Goal: Task Accomplishment & Management: Manage account settings

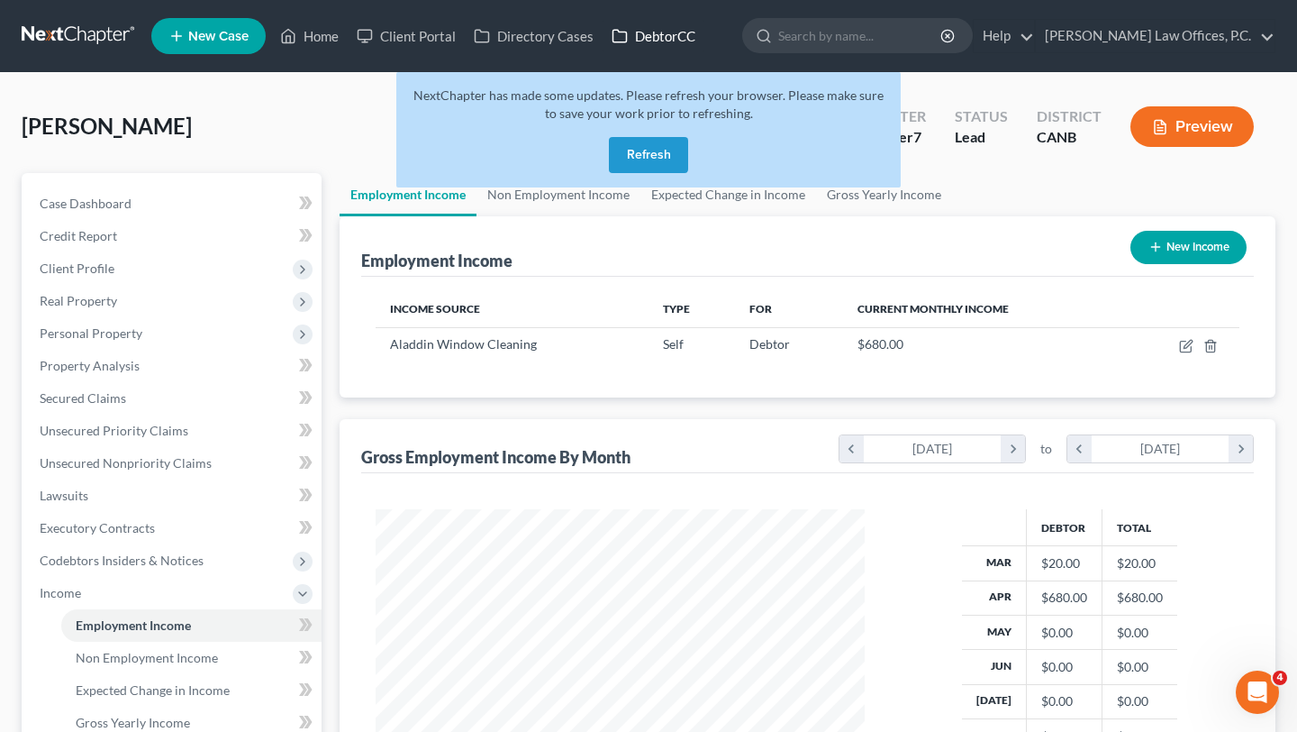
scroll to position [323, 524]
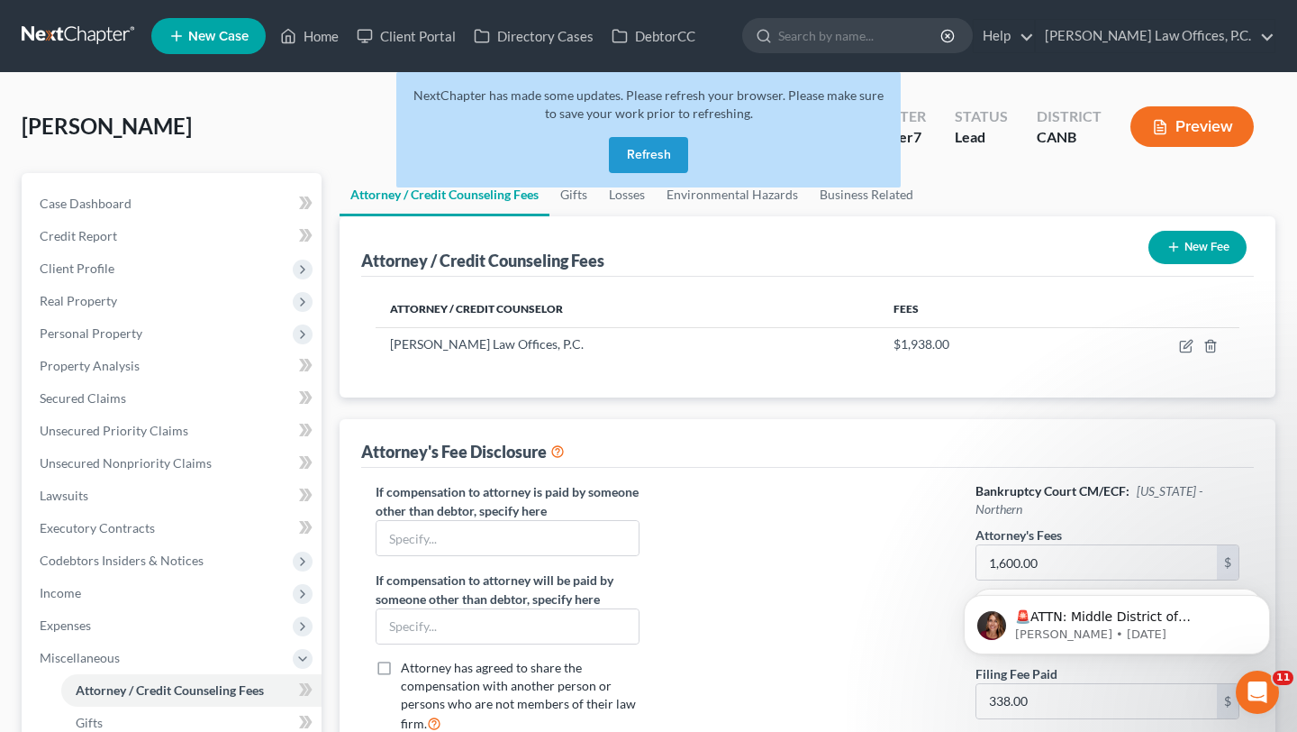
click at [647, 157] on button "Refresh" at bounding box center [648, 155] width 79 height 36
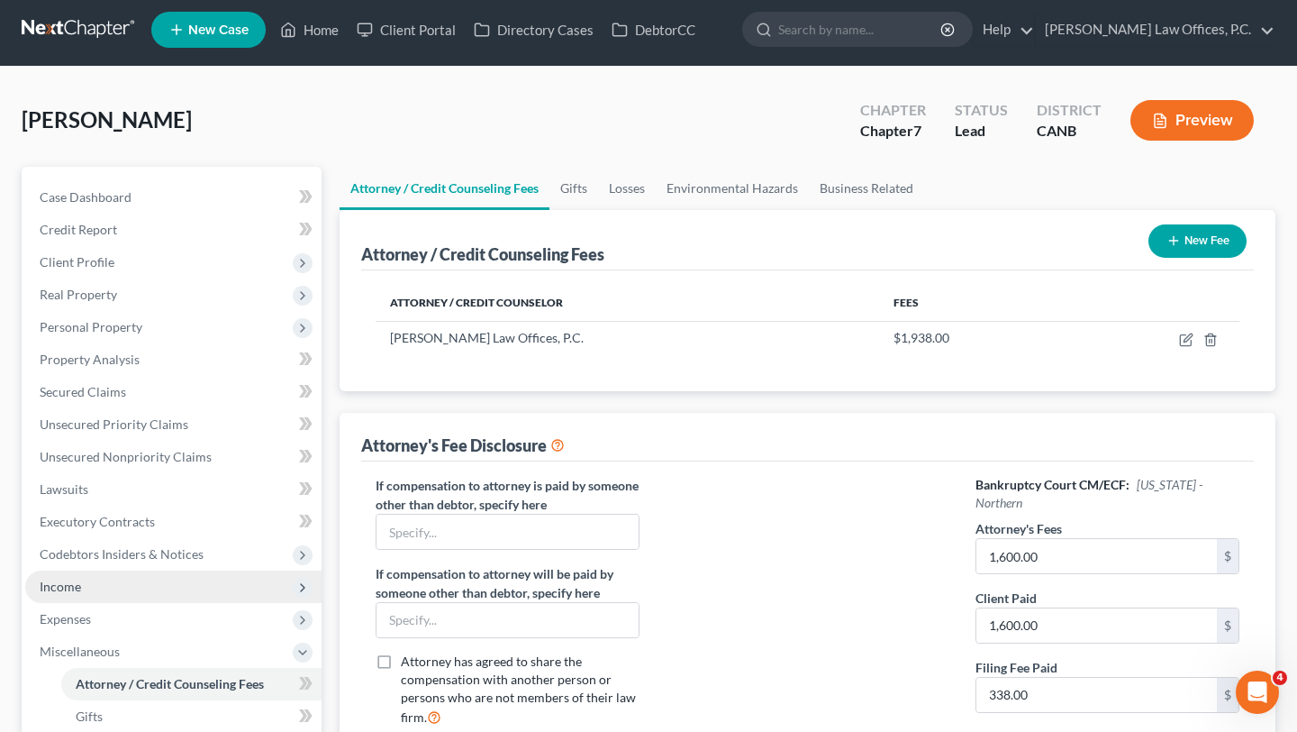
click at [105, 583] on span "Income" at bounding box center [173, 586] width 296 height 32
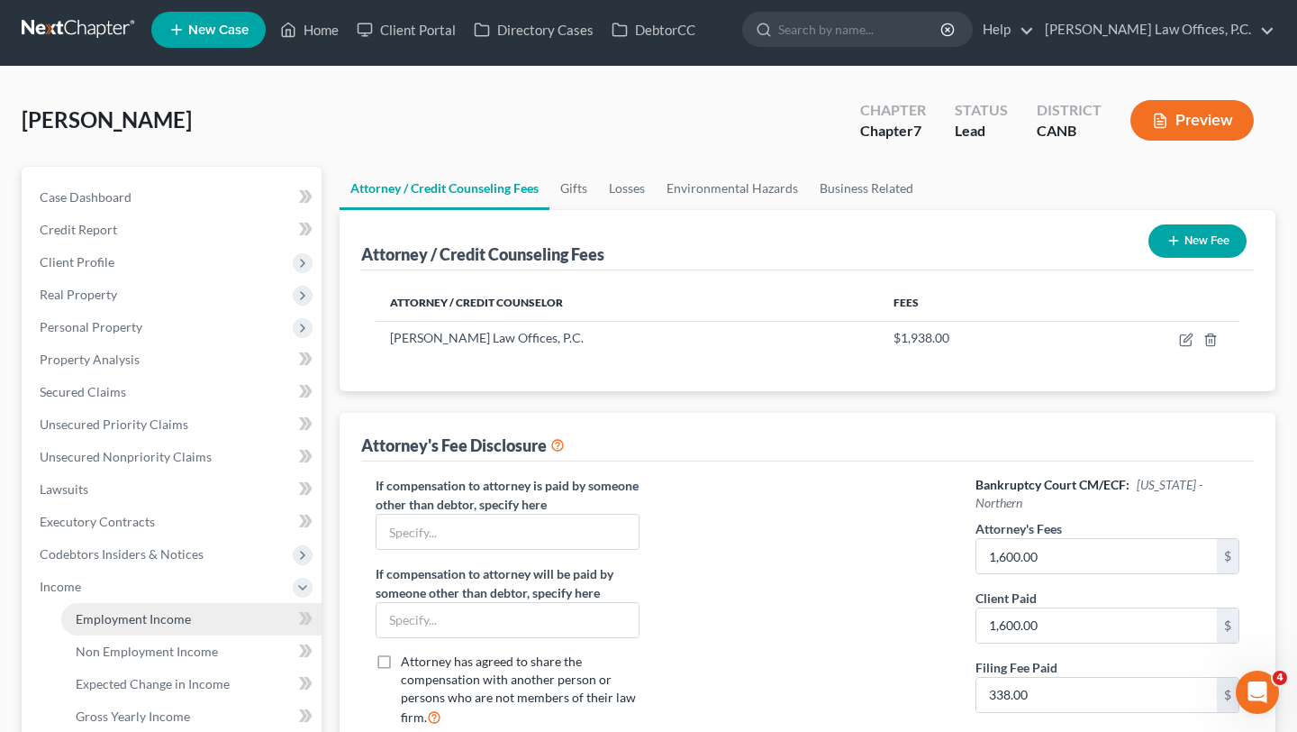
click at [160, 606] on link "Employment Income" at bounding box center [191, 619] width 260 height 32
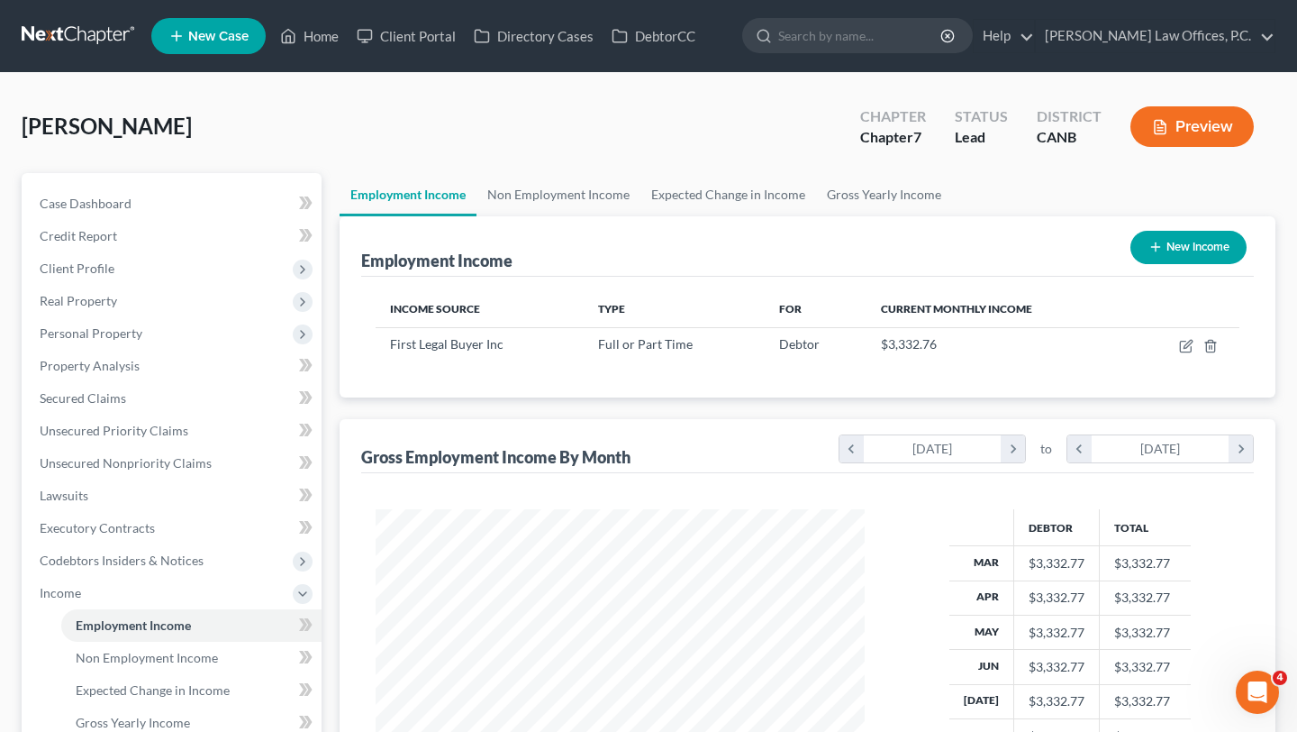
scroll to position [323, 524]
click at [1184, 344] on icon "button" at bounding box center [1186, 346] width 14 height 14
select select "0"
select select "4"
select select "2"
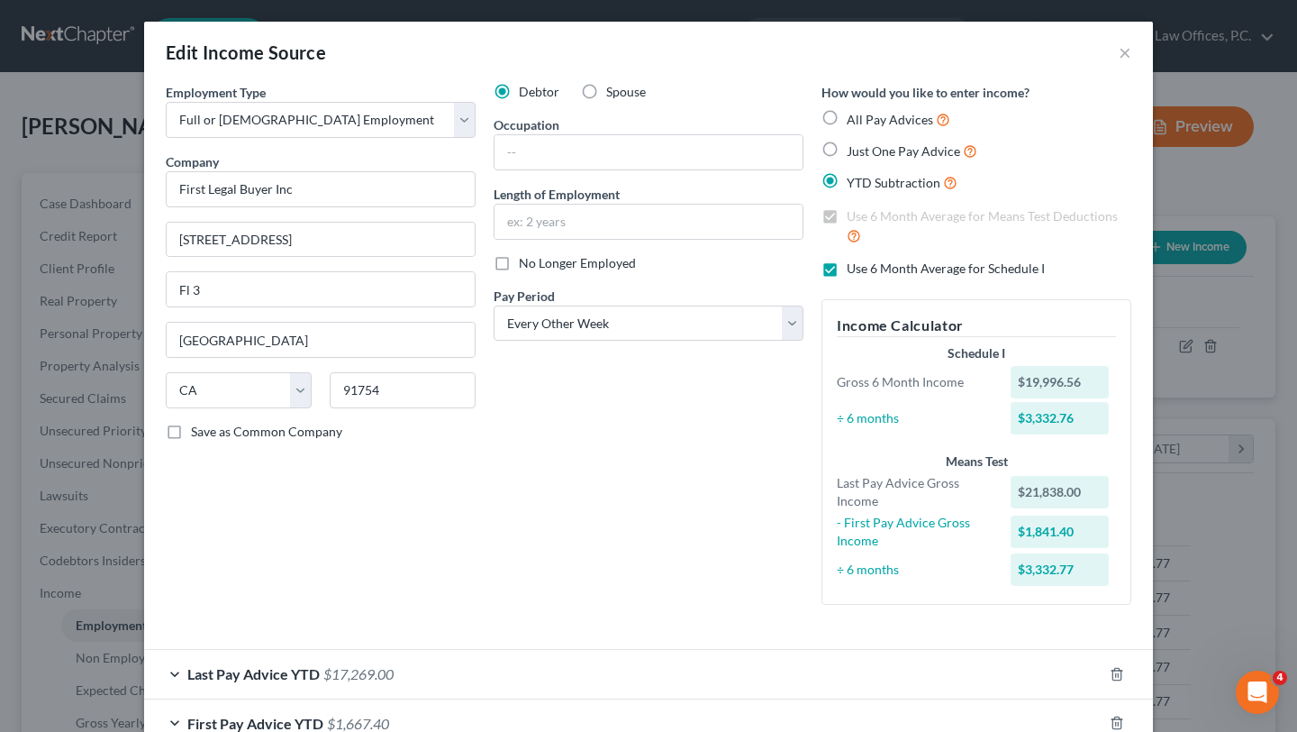
scroll to position [114, 0]
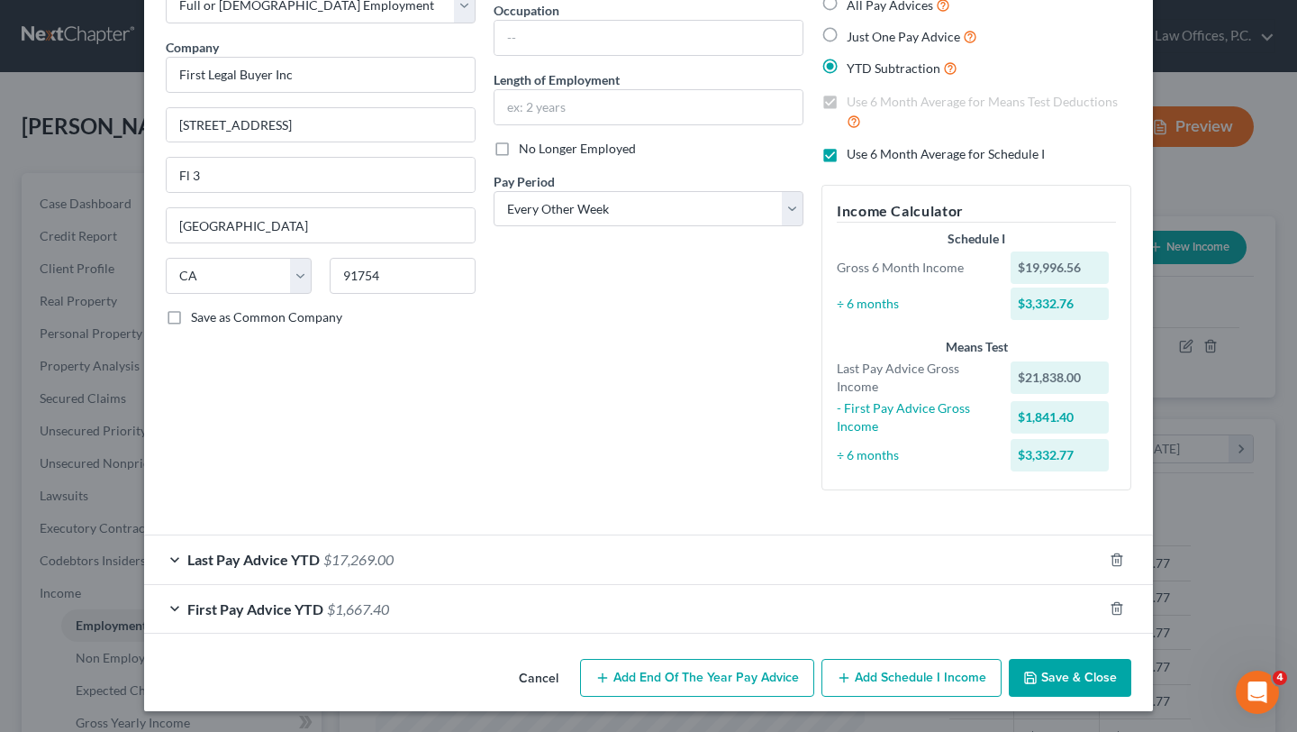
click at [529, 549] on div "Last Pay Advice YTD $17,269.00" at bounding box center [623, 559] width 959 height 48
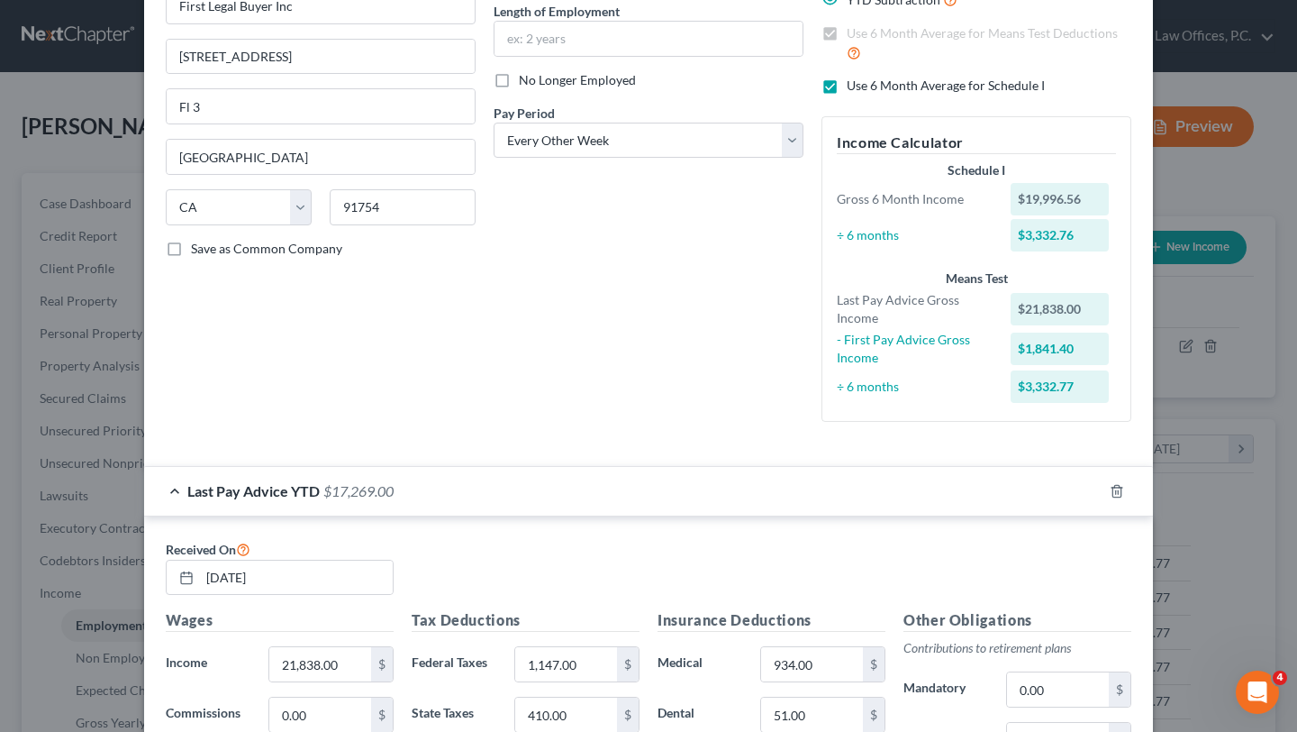
scroll to position [0, 0]
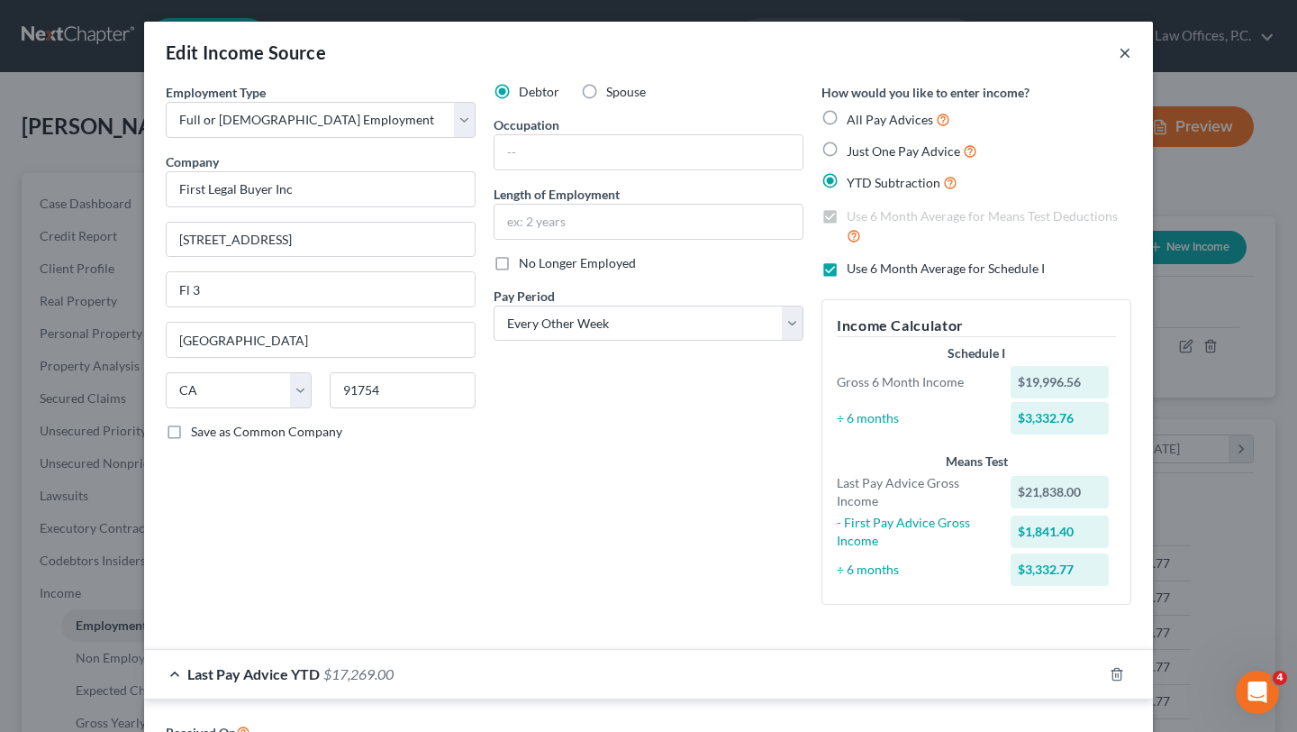
click at [1121, 51] on button "×" at bounding box center [1125, 52] width 13 height 22
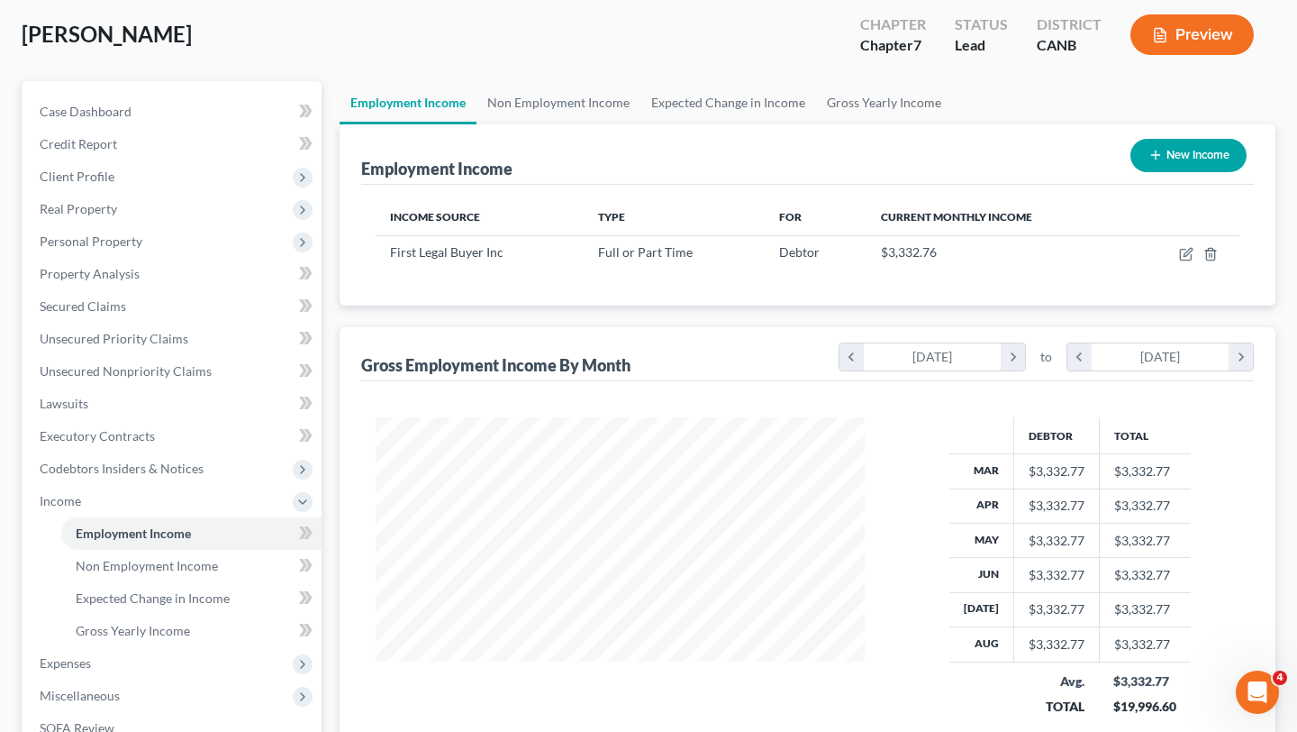
scroll to position [94, 0]
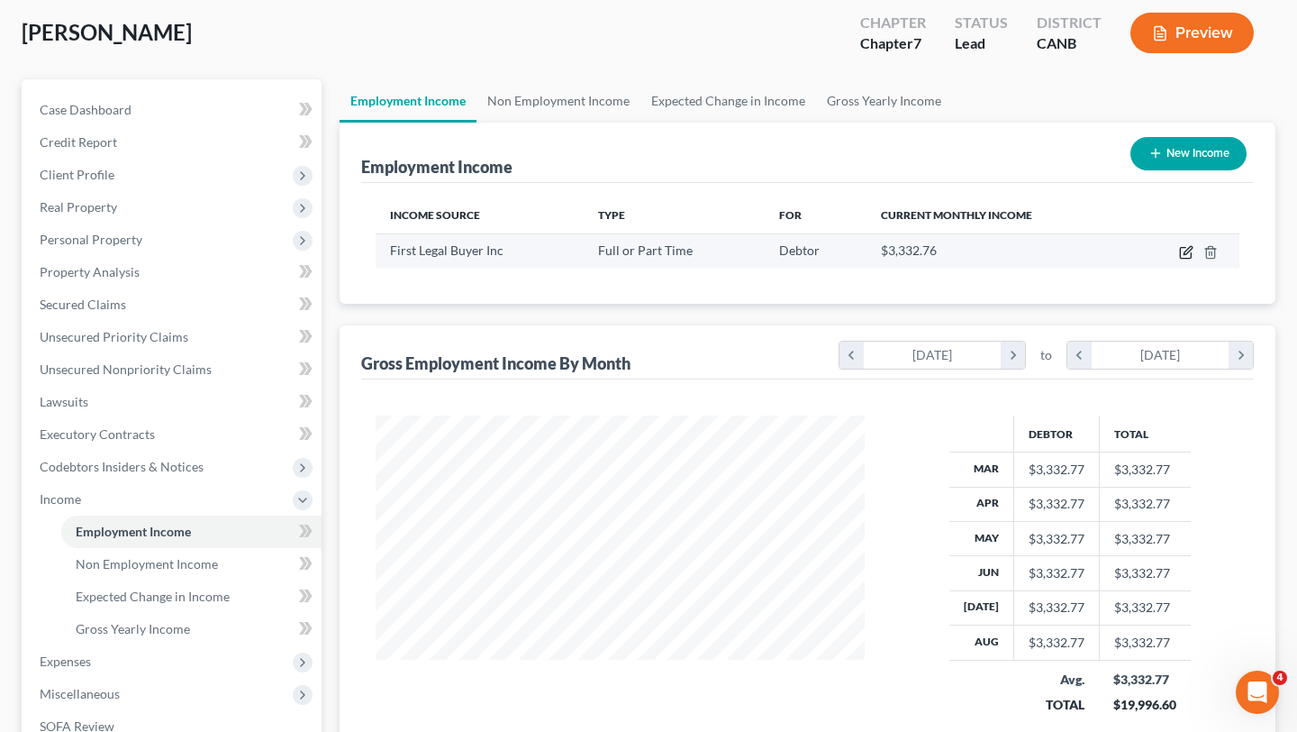
click at [1187, 245] on icon "button" at bounding box center [1186, 252] width 14 height 14
select select "0"
select select "4"
select select "2"
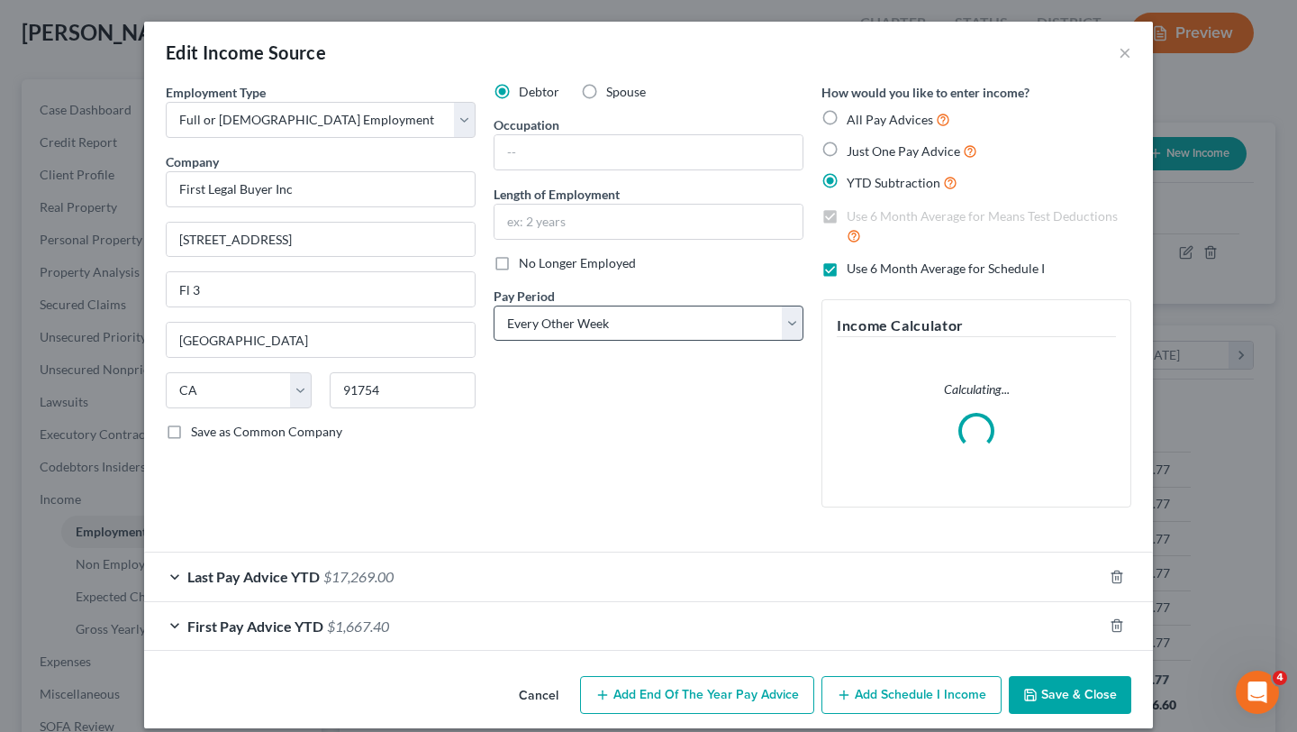
scroll to position [17, 0]
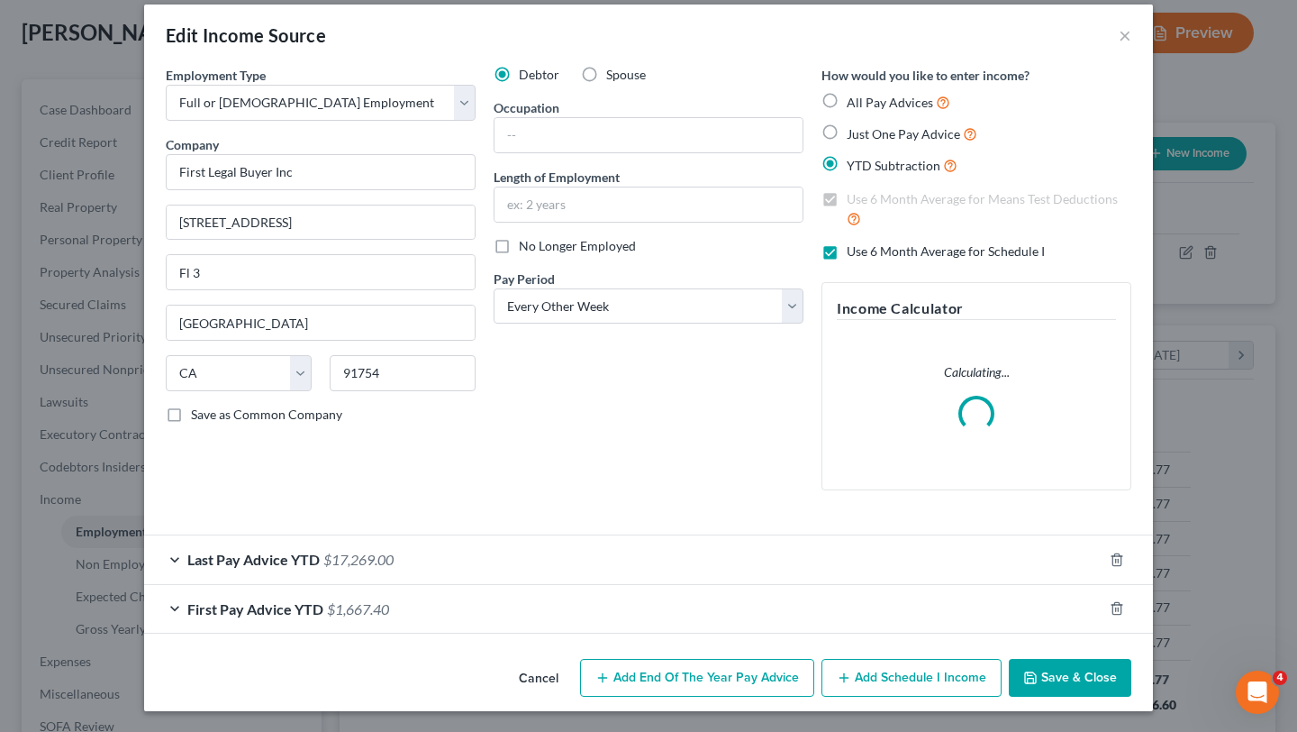
click at [616, 610] on div "First Pay Advice YTD $1,667.40" at bounding box center [623, 609] width 959 height 48
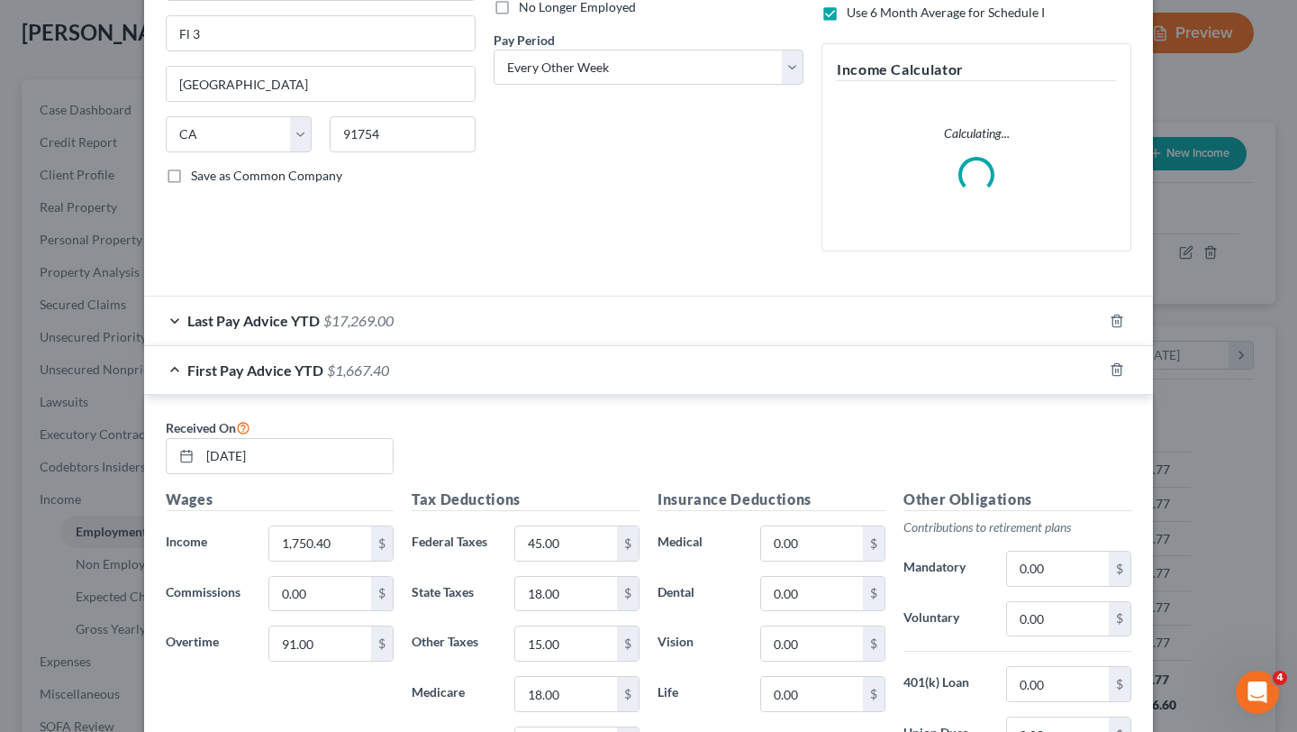
scroll to position [255, 0]
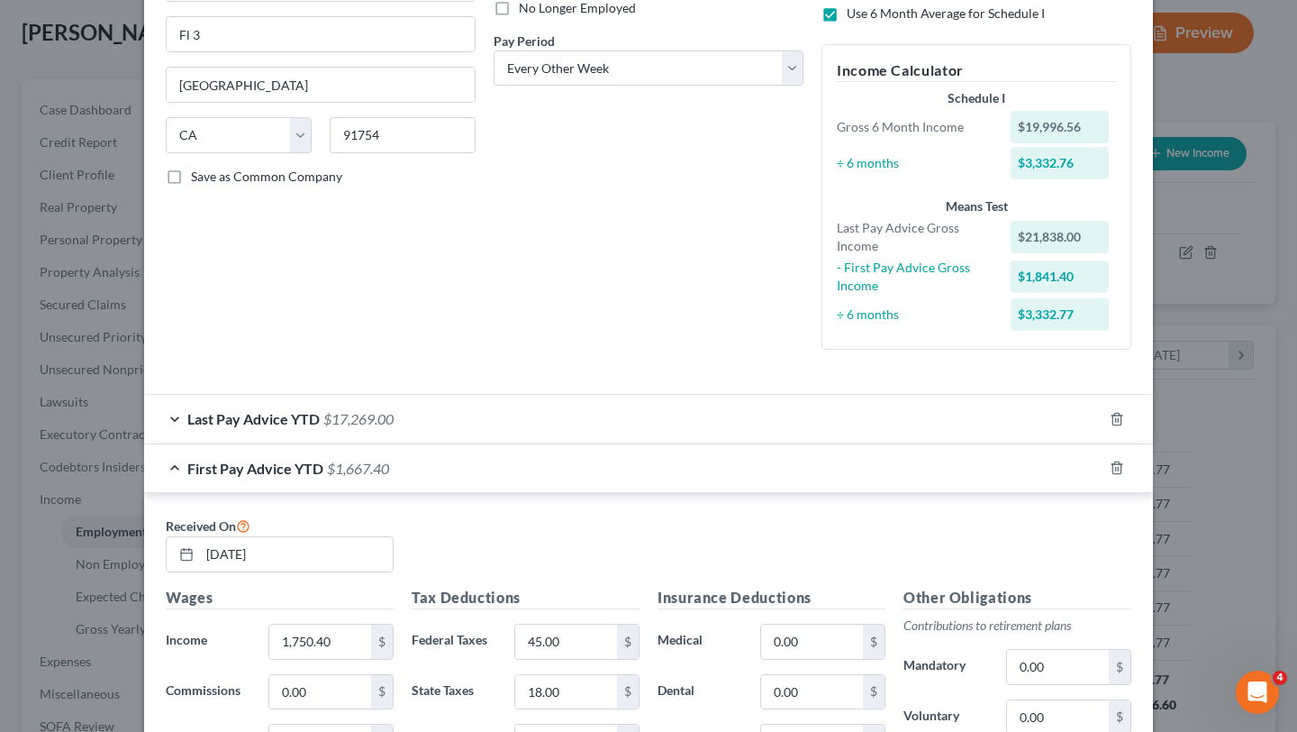
click at [586, 310] on div "Debtor Spouse Occupation Length of Employment No Longer Employed Pay Period * S…" at bounding box center [649, 96] width 328 height 536
click at [625, 409] on div "Last Pay Advice YTD $17,269.00" at bounding box center [623, 419] width 959 height 48
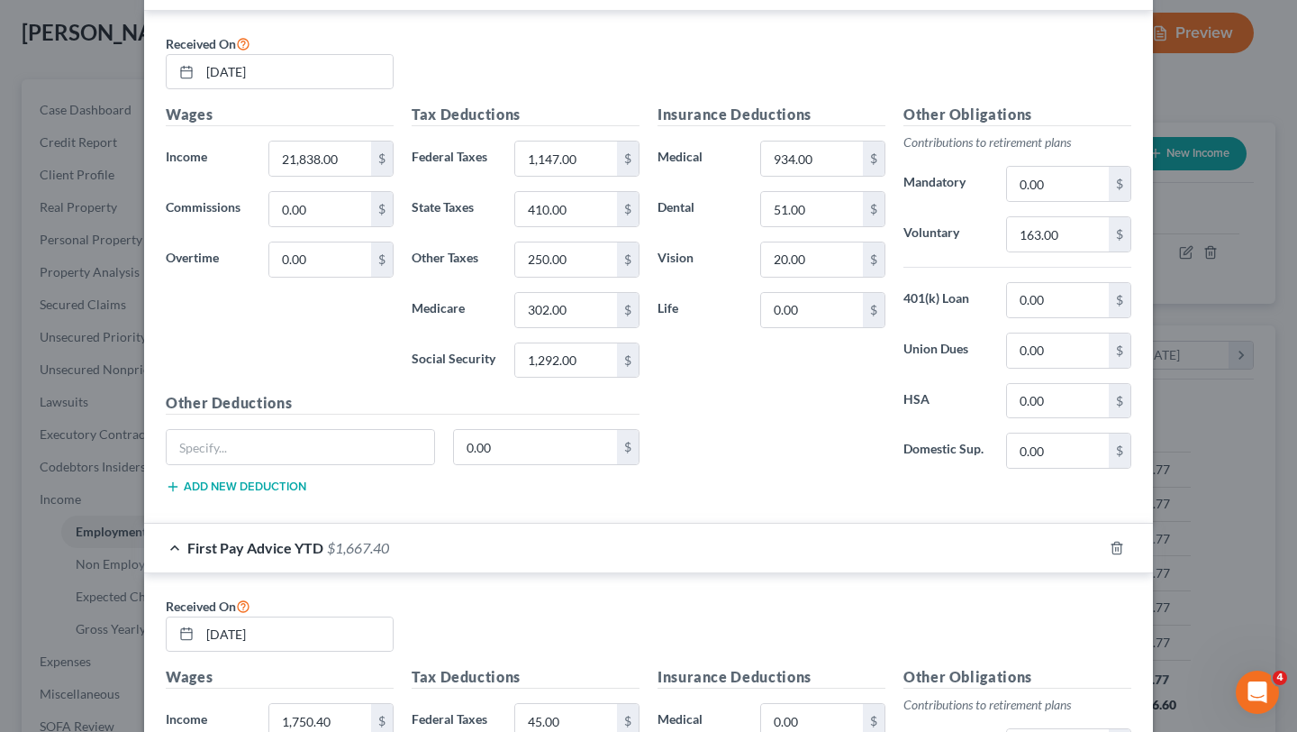
scroll to position [0, 0]
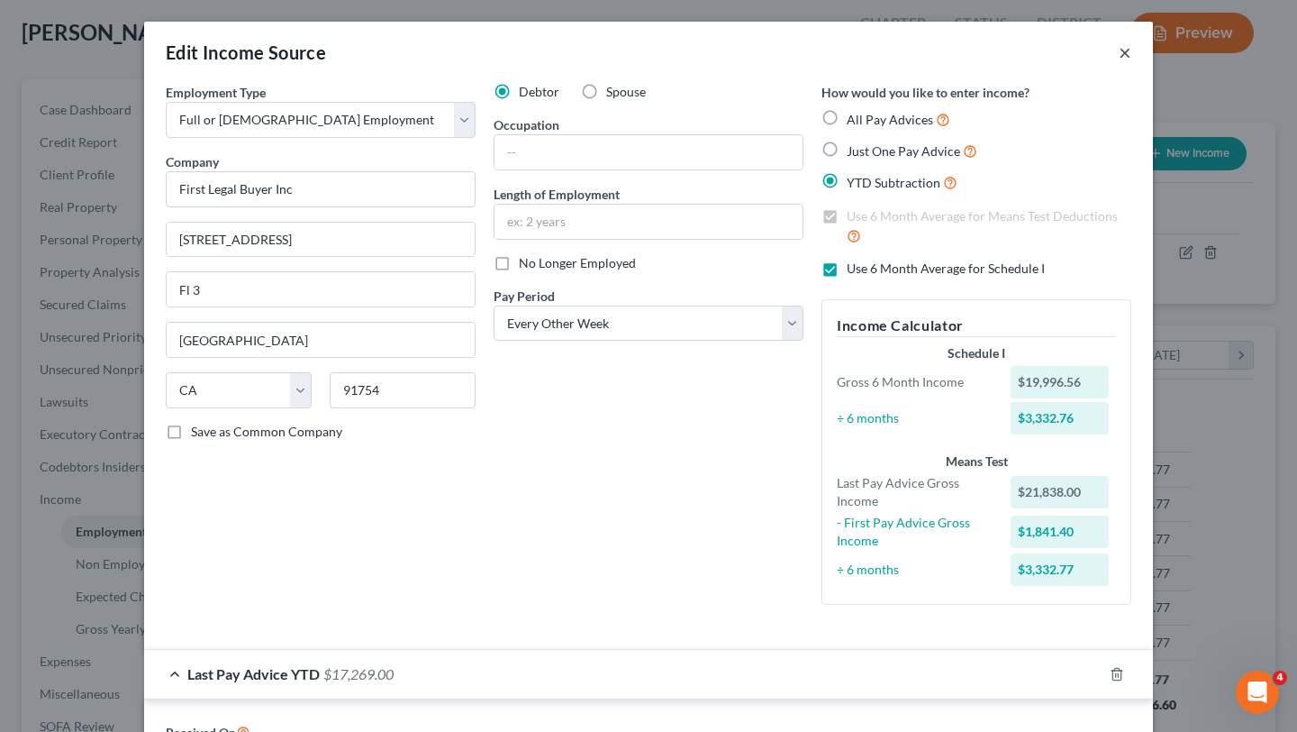
click at [1124, 45] on button "×" at bounding box center [1125, 52] width 13 height 22
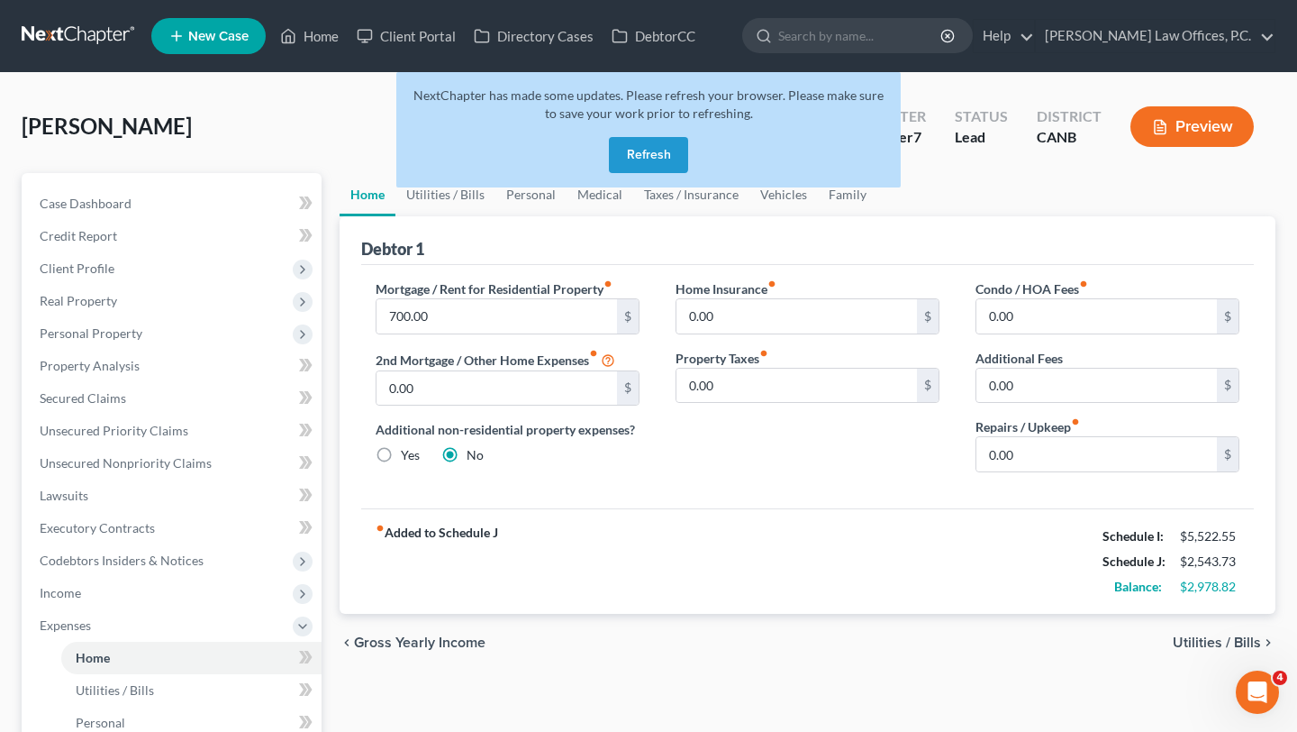
click at [621, 160] on button "Refresh" at bounding box center [648, 155] width 79 height 36
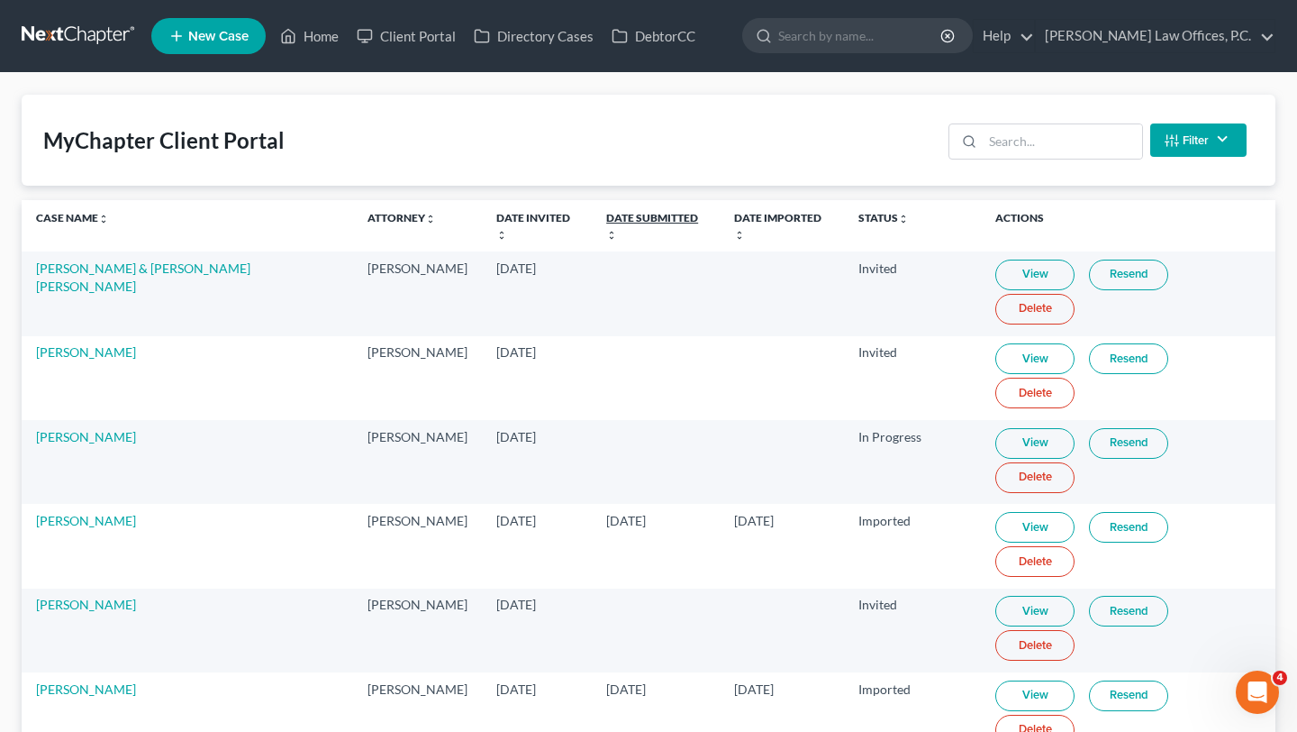
click at [611, 215] on link "Date Submitted unfold_more expand_more expand_less" at bounding box center [652, 225] width 92 height 29
click at [611, 215] on link "Date Submitted unfold_more expand_more expand_less" at bounding box center [651, 225] width 92 height 29
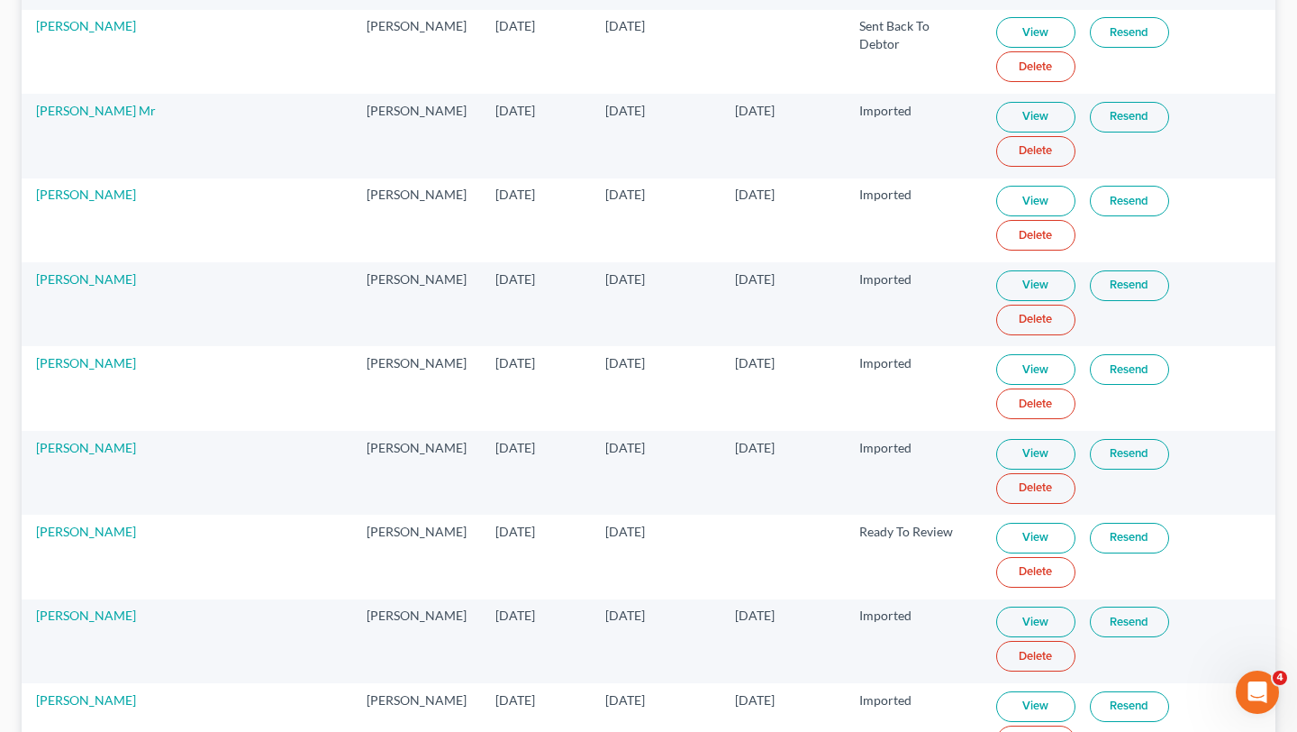
scroll to position [1000, 0]
drag, startPoint x: 829, startPoint y: 497, endPoint x: 888, endPoint y: 623, distance: 139.5
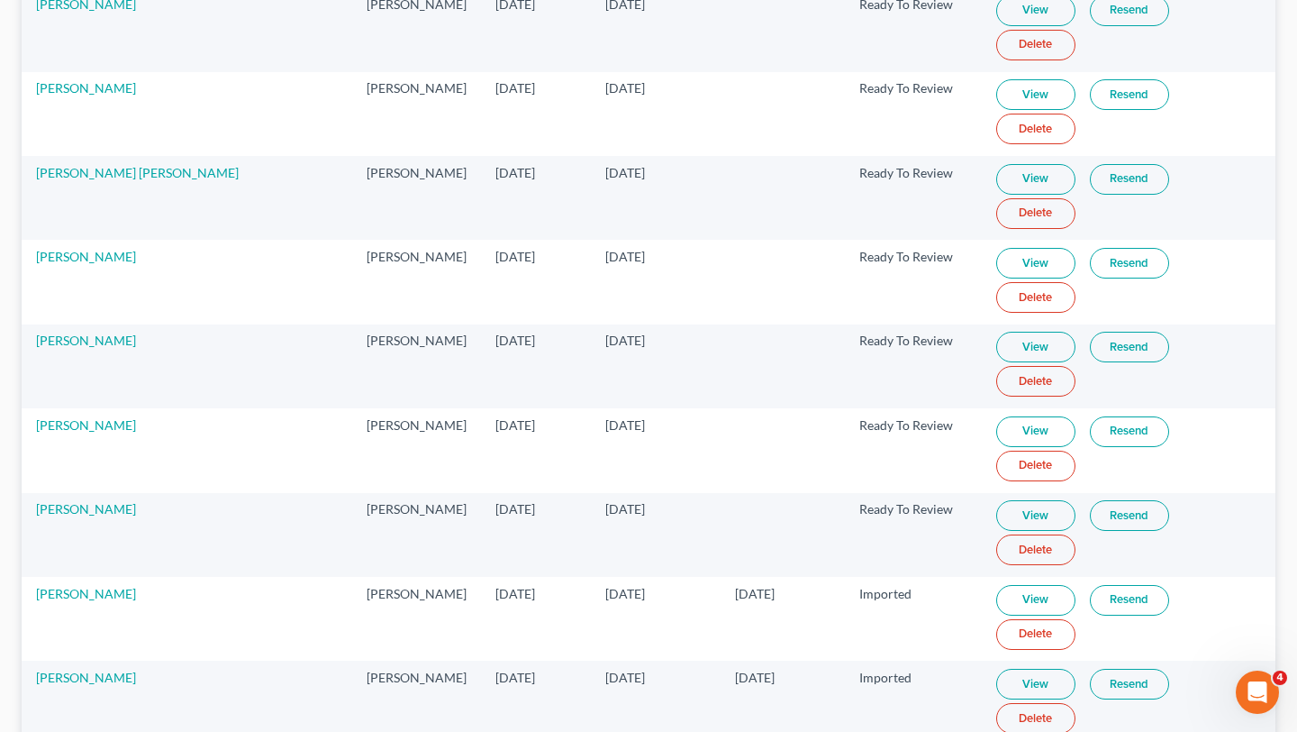
scroll to position [0, 0]
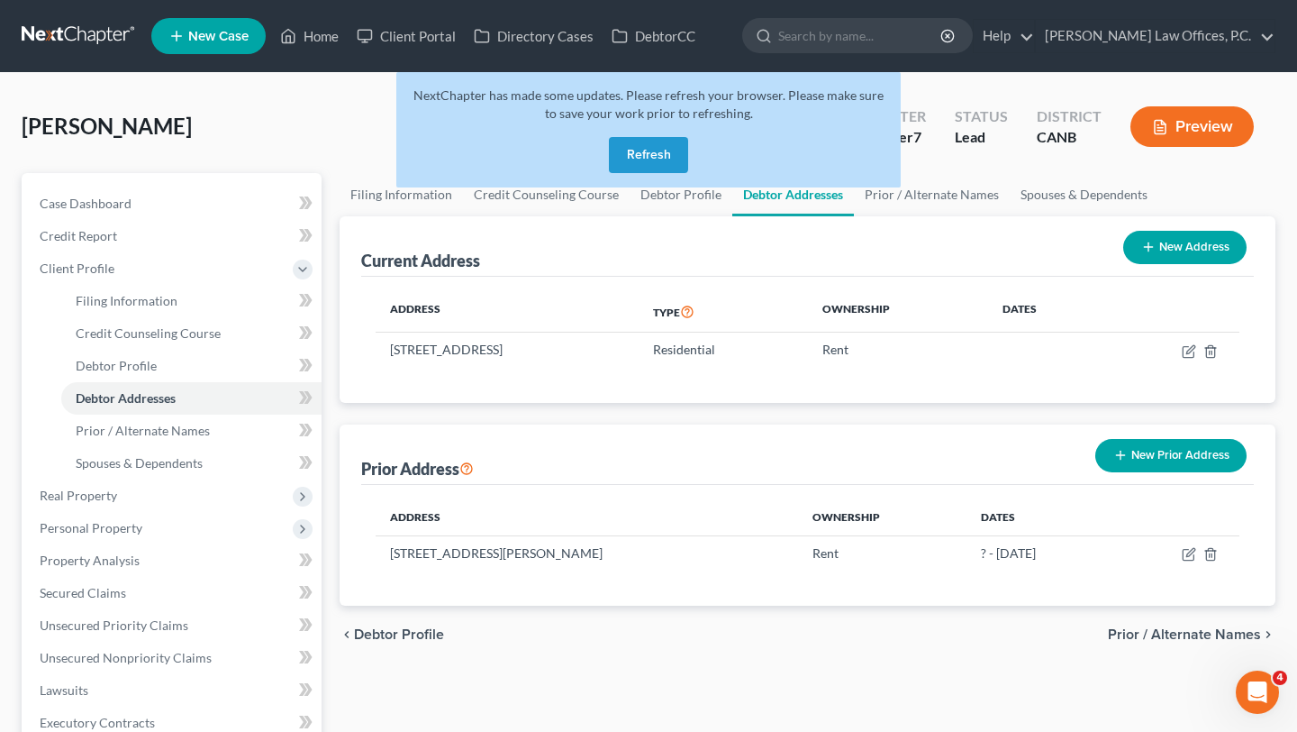
click at [669, 153] on button "Refresh" at bounding box center [648, 155] width 79 height 36
